Goal: Task Accomplishment & Management: Complete application form

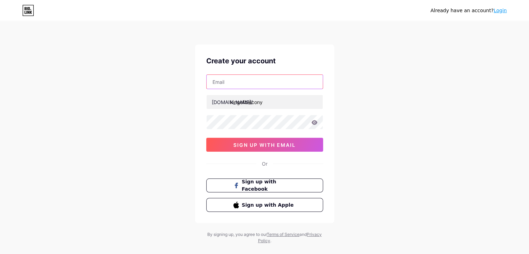
click at [239, 84] on input "text" at bounding box center [265, 82] width 116 height 14
paste input "@[DOMAIN_NAME]"
type input "[EMAIL_ADDRESS][DOMAIN_NAME]"
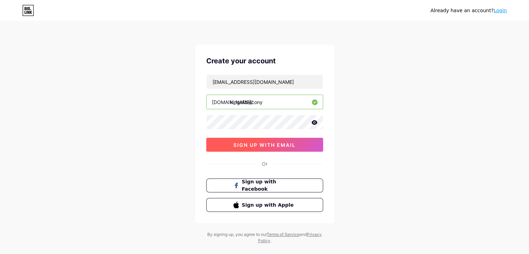
click at [285, 148] on button "sign up with email" at bounding box center [264, 145] width 117 height 14
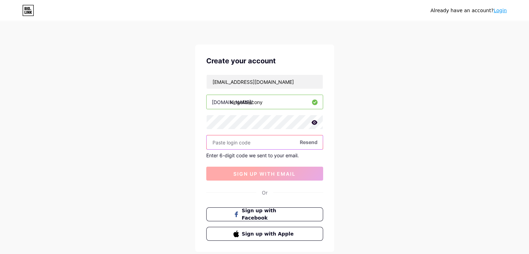
paste input "639249"
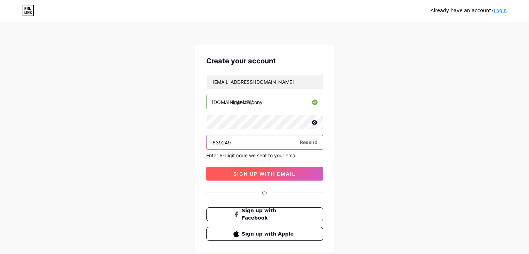
type input "639249"
click at [282, 177] on button "sign up with email" at bounding box center [264, 174] width 117 height 14
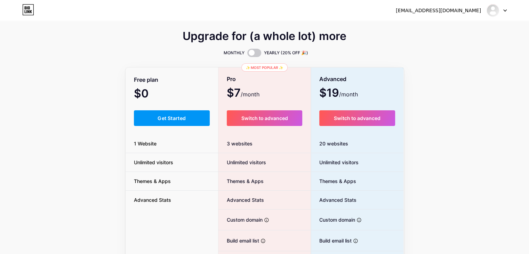
scroll to position [35, 0]
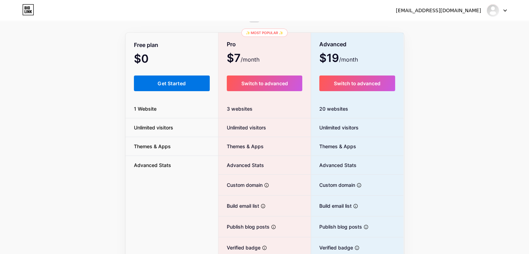
click at [153, 83] on button "Get Started" at bounding box center [172, 83] width 76 height 16
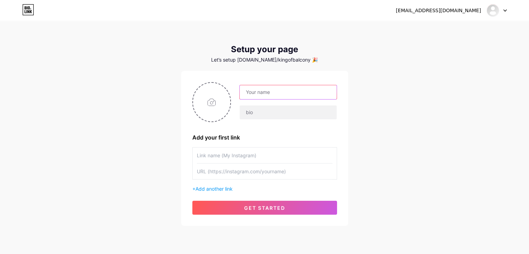
click at [290, 91] on input "text" at bounding box center [288, 92] width 97 height 14
type input "King Of Balcony"
click at [252, 146] on div "King Of Balcony Add your first link + Add another link get started" at bounding box center [264, 148] width 145 height 132
click at [240, 159] on input "text" at bounding box center [265, 155] width 136 height 16
click at [229, 152] on input "text" at bounding box center [265, 155] width 136 height 16
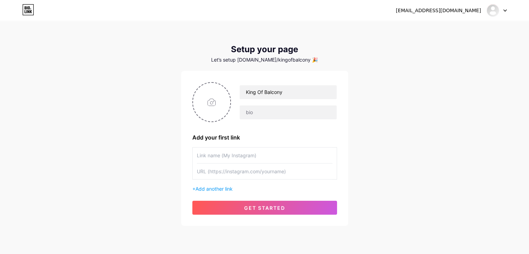
paste input "kingofbalcony_store"
type input "kingofbalcony_store"
click at [214, 174] on input "text" at bounding box center [265, 171] width 136 height 16
paste input "[URL][DOMAIN_NAME]"
type input "[URL][DOMAIN_NAME]"
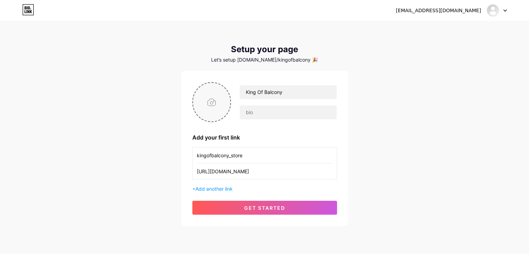
click at [214, 97] on input "file" at bounding box center [212, 102] width 38 height 39
type input "C:\fakepath\channels4_profile (1).jpg"
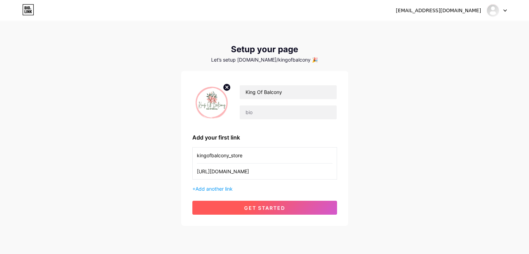
click at [289, 214] on button "get started" at bounding box center [264, 208] width 145 height 14
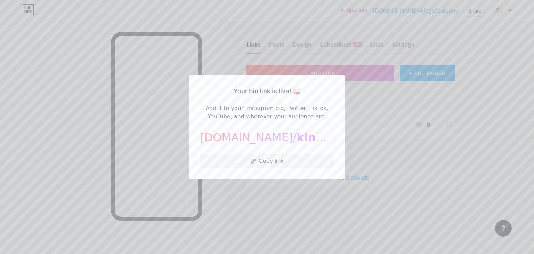
click at [337, 195] on div at bounding box center [267, 127] width 534 height 254
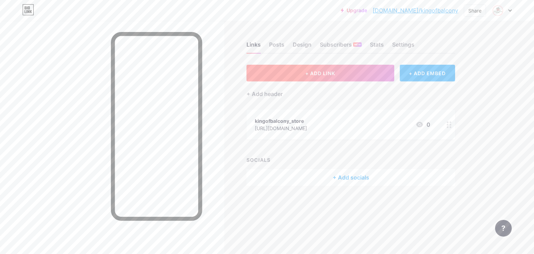
click at [329, 75] on button "+ ADD LINK" at bounding box center [321, 73] width 148 height 17
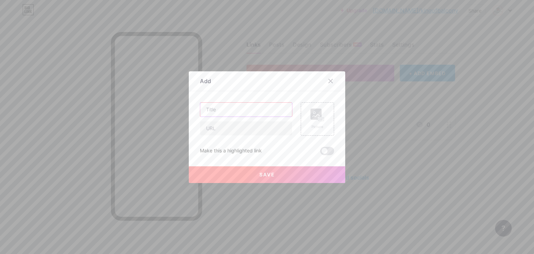
click at [264, 109] on input "text" at bounding box center [246, 110] width 92 height 14
type input "My Shop"
click at [242, 130] on input "text" at bounding box center [246, 128] width 92 height 14
paste input "[URL][DOMAIN_NAME]"
type input "[URL][DOMAIN_NAME]"
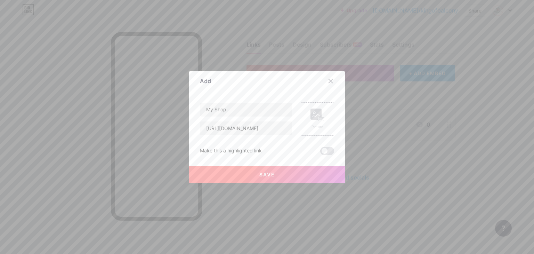
click at [314, 119] on rect at bounding box center [316, 113] width 11 height 11
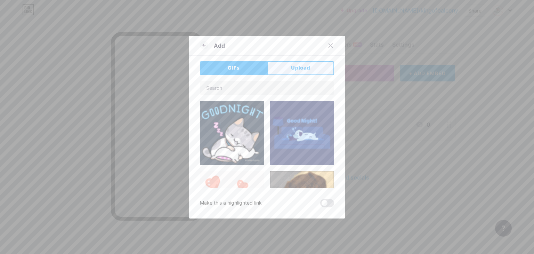
click at [299, 69] on span "Upload" at bounding box center [300, 67] width 19 height 7
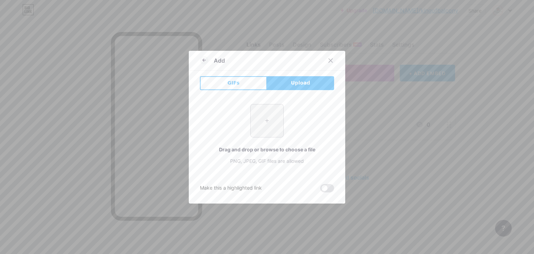
click at [257, 124] on input "file" at bounding box center [267, 120] width 33 height 33
type input "C:\fakepath\channels4_profile (1).jpg"
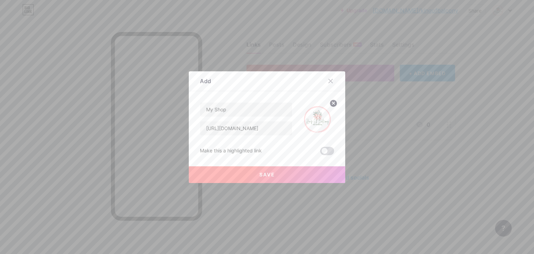
click at [321, 153] on span at bounding box center [327, 151] width 14 height 8
click at [320, 153] on input "checkbox" at bounding box center [320, 153] width 0 height 0
click at [305, 170] on button "Save" at bounding box center [267, 174] width 156 height 17
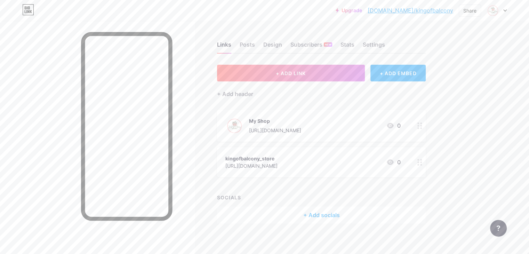
click at [417, 7] on link "[DOMAIN_NAME]/kingofbalcony" at bounding box center [411, 10] width 86 height 8
